Goal: Complete application form

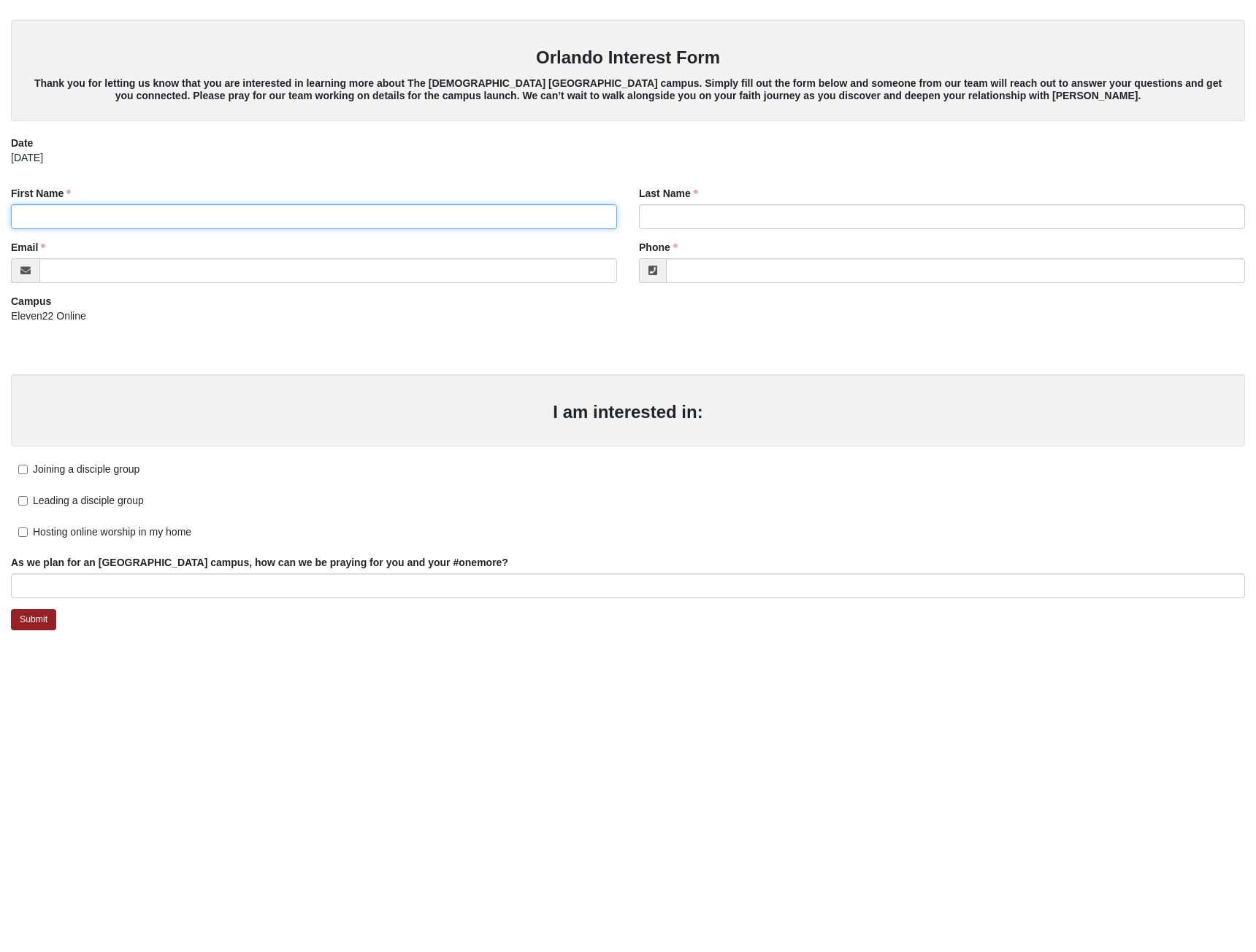
click at [261, 214] on input "First Name" at bounding box center [314, 216] width 606 height 24
type input "[PERSON_NAME]"
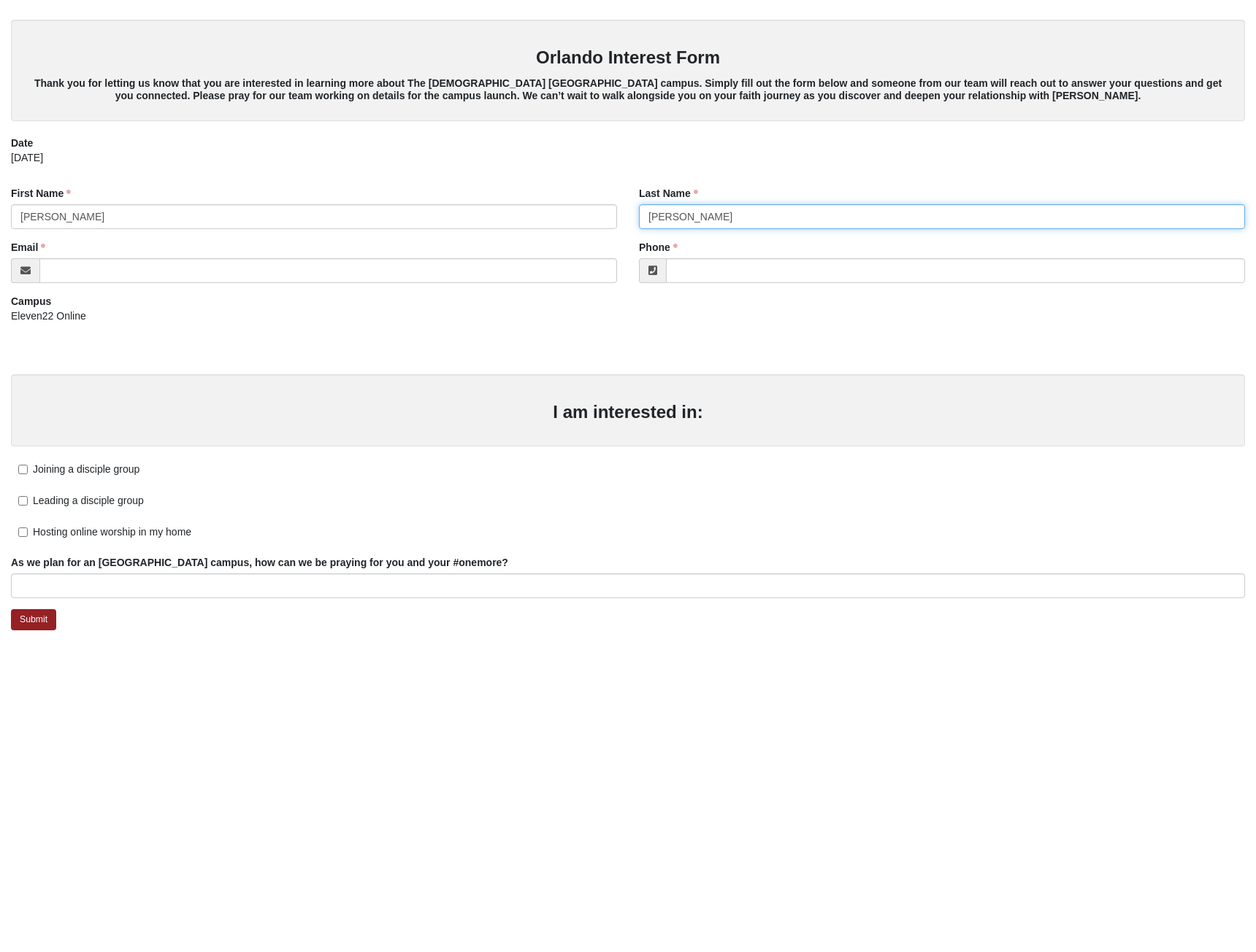
type input "[PERSON_NAME]"
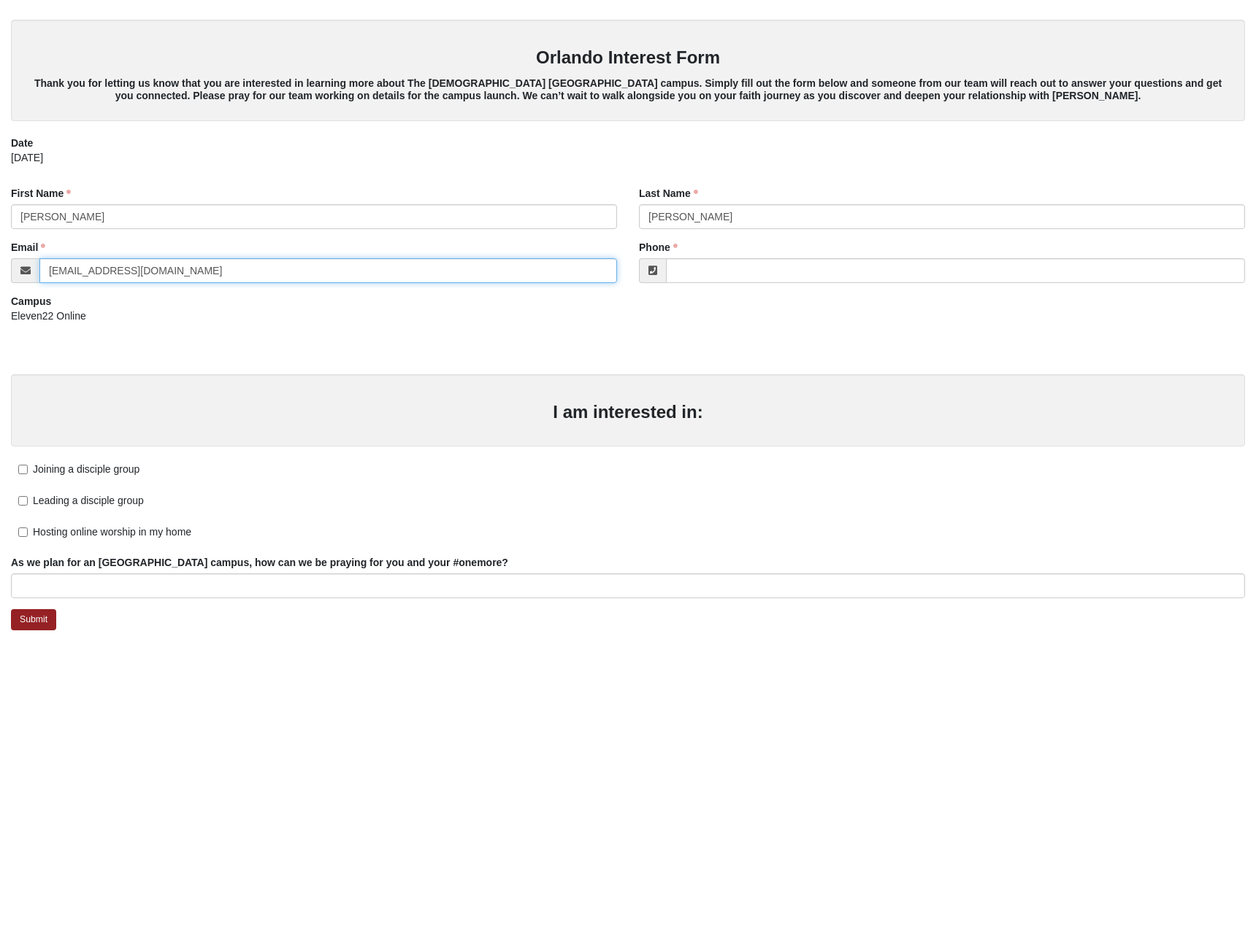
type input "[EMAIL_ADDRESS][DOMAIN_NAME]"
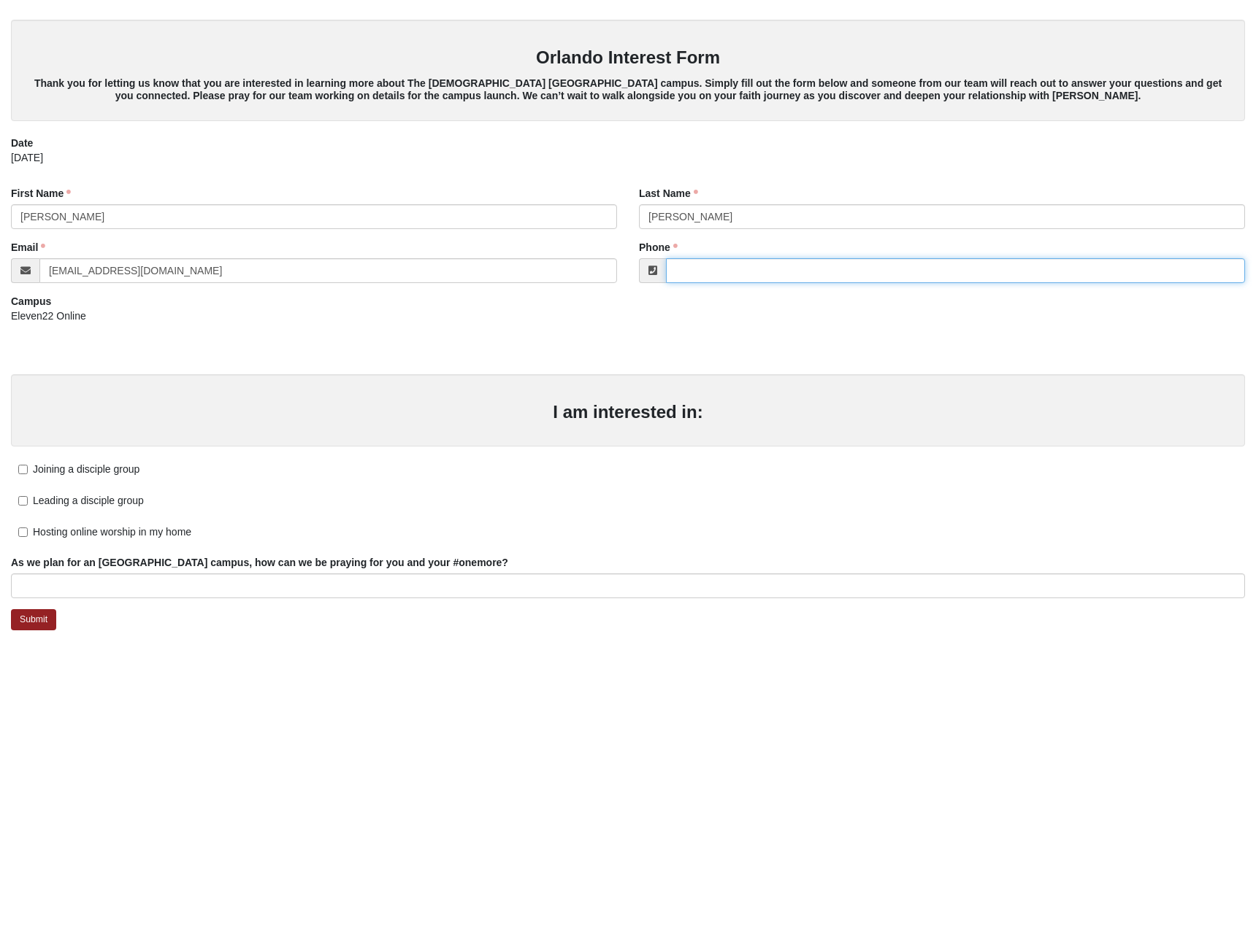
click at [824, 262] on input "Phone" at bounding box center [955, 271] width 579 height 24
type input "[PHONE_NUMBER]"
click at [22, 467] on input "Joining a disciple group" at bounding box center [22, 469] width 9 height 9
checkbox input "true"
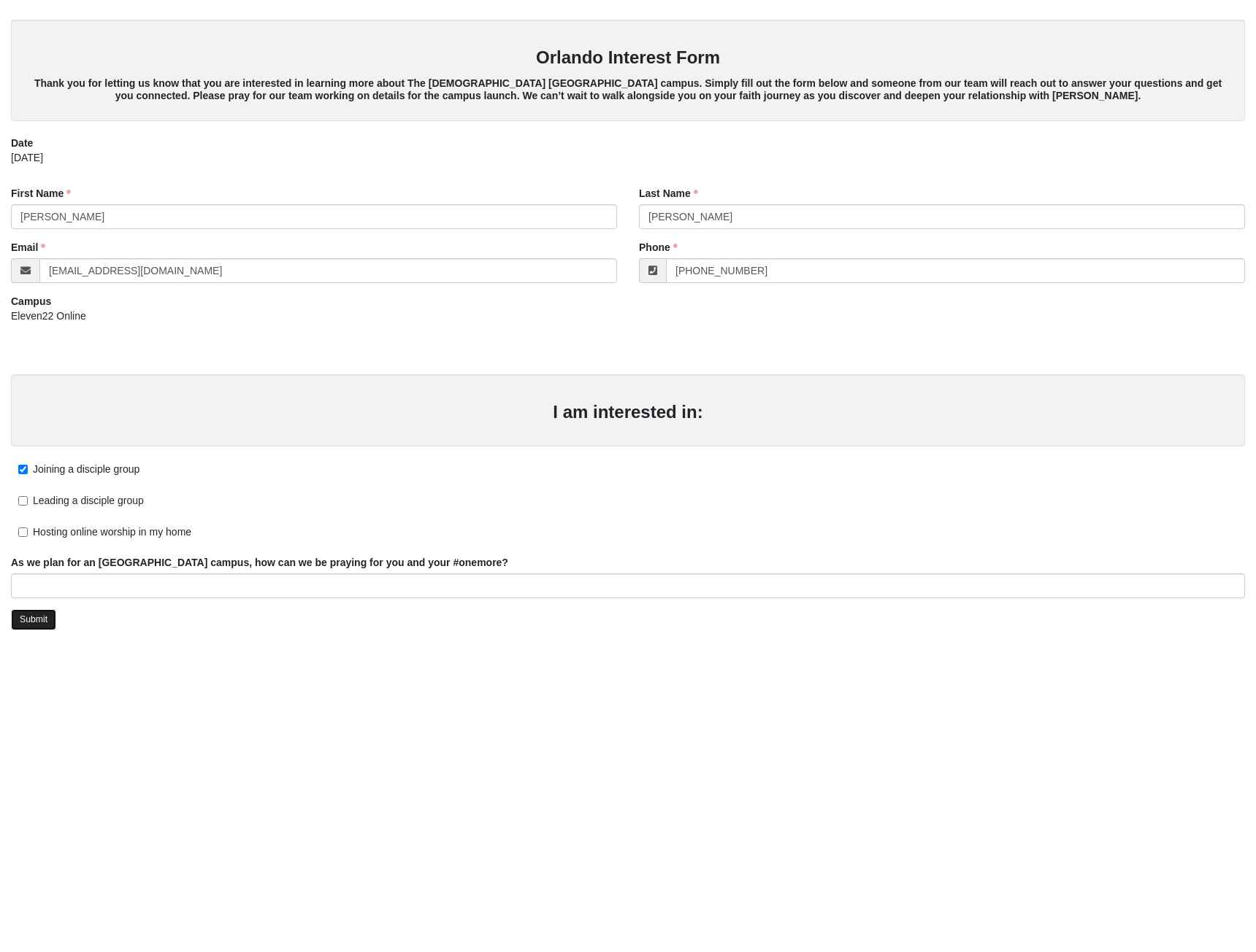
drag, startPoint x: 33, startPoint y: 623, endPoint x: 51, endPoint y: 617, distance: 19.0
click at [33, 623] on link "Submit" at bounding box center [34, 619] width 45 height 22
